Goal: Transaction & Acquisition: Download file/media

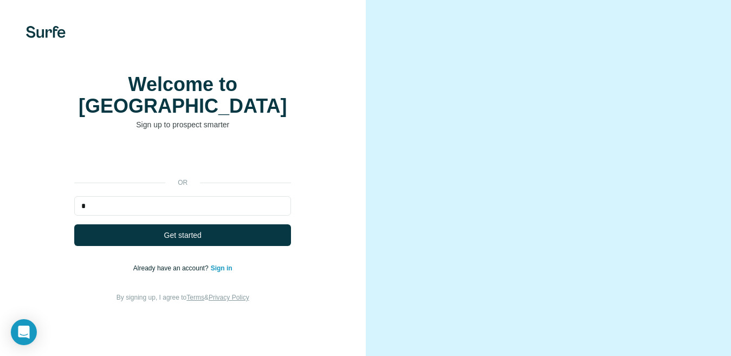
drag, startPoint x: 513, startPoint y: 115, endPoint x: 503, endPoint y: 115, distance: 9.8
click at [503, 115] on video at bounding box center [548, 188] width 305 height 152
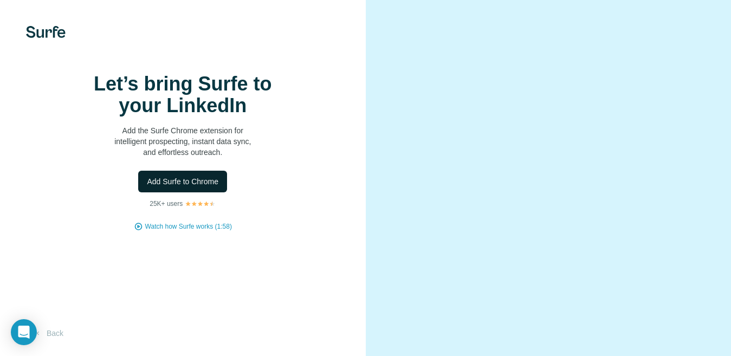
click at [208, 192] on button "Add Surfe to Chrome" at bounding box center [182, 182] width 89 height 22
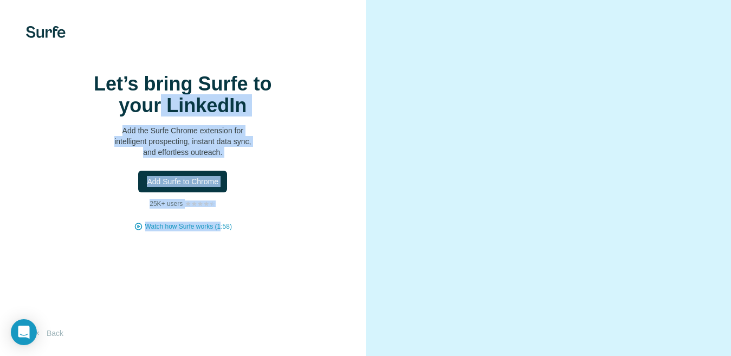
drag, startPoint x: 219, startPoint y: 261, endPoint x: 143, endPoint y: 108, distance: 170.9
click at [143, 108] on div "Let’s bring Surfe to your LinkedIn Add the Surfe Chrome extension for intellige…" at bounding box center [183, 178] width 366 height 356
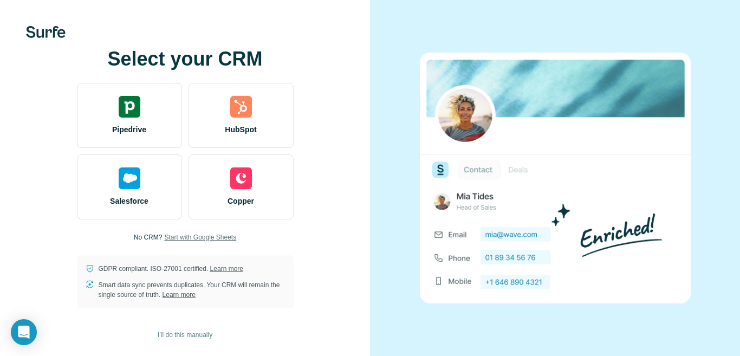
click at [227, 238] on span "Start with Google Sheets" at bounding box center [200, 238] width 72 height 10
click at [191, 233] on span "Start with Google Sheets" at bounding box center [200, 238] width 72 height 10
